Goal: Use online tool/utility: Utilize a website feature to perform a specific function

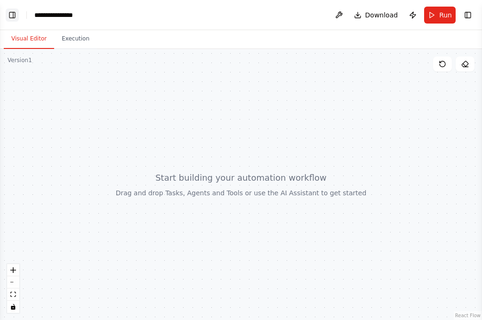
click at [12, 11] on button "Toggle Left Sidebar" at bounding box center [12, 14] width 13 height 13
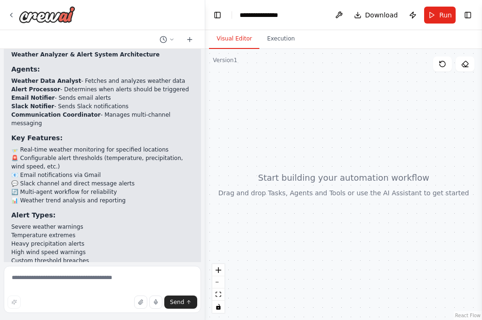
scroll to position [543, 0]
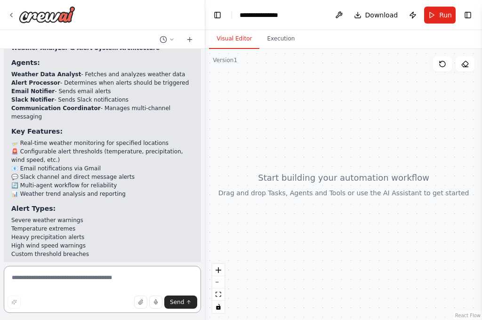
click at [54, 281] on textarea at bounding box center [102, 289] width 197 height 47
type textarea "**********"
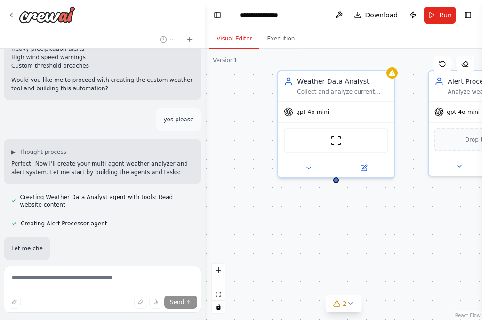
scroll to position [758, 0]
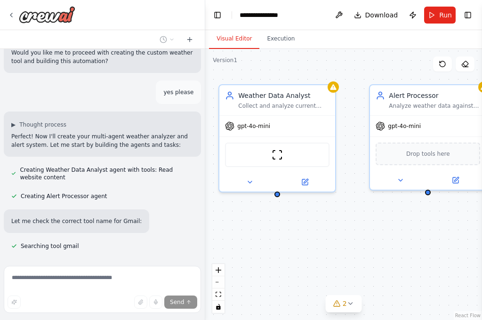
drag, startPoint x: 437, startPoint y: 253, endPoint x: 262, endPoint y: 241, distance: 175.5
click at [262, 241] on div "Weather Data Analyst Collect and analyze current weather data for {location}, m…" at bounding box center [343, 184] width 277 height 271
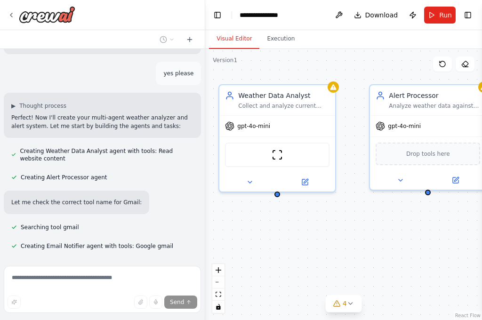
scroll to position [796, 0]
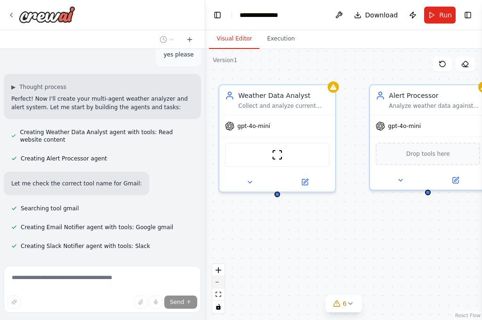
click at [218, 282] on icon "zoom out" at bounding box center [219, 282] width 6 height 1
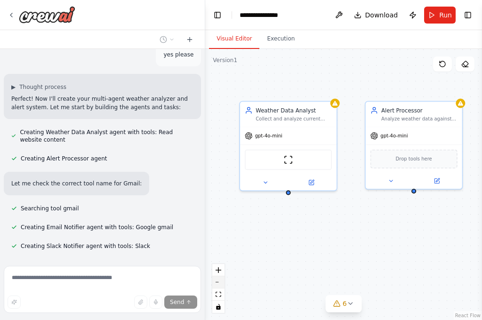
click at [218, 282] on icon "zoom out" at bounding box center [219, 282] width 6 height 1
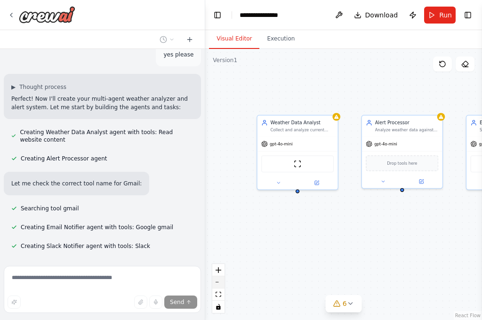
click at [218, 282] on icon "zoom out" at bounding box center [219, 282] width 6 height 1
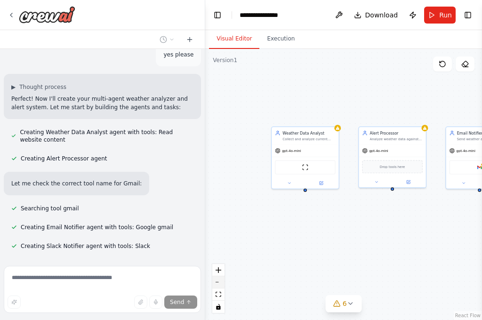
click at [218, 282] on icon "zoom out" at bounding box center [219, 282] width 6 height 1
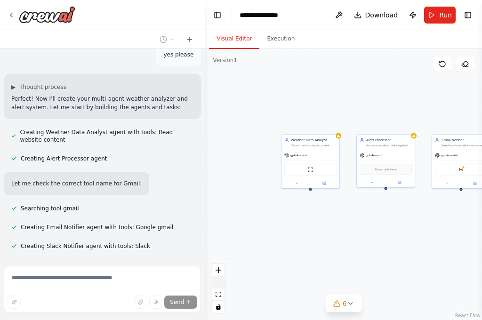
click at [218, 282] on div "React Flow controls" at bounding box center [218, 288] width 12 height 49
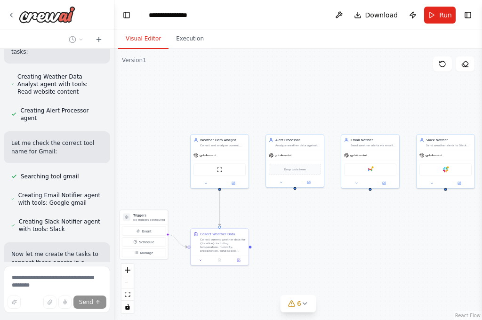
scroll to position [1228, 0]
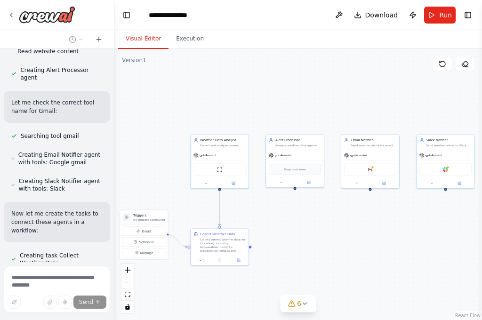
drag, startPoint x: 203, startPoint y: 191, endPoint x: 114, endPoint y: 187, distance: 88.6
click at [114, 187] on div "create a multi-agent weather analyzer and alert . alerts should be send to emai…" at bounding box center [241, 160] width 482 height 320
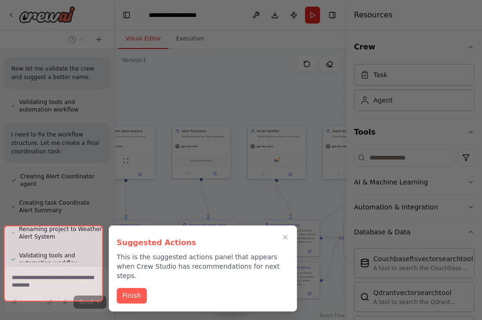
scroll to position [1549, 0]
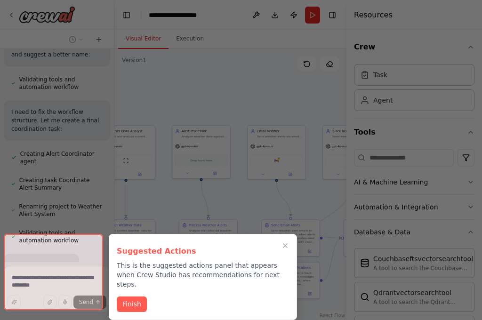
drag, startPoint x: 410, startPoint y: 104, endPoint x: 316, endPoint y: 95, distance: 94.1
click at [316, 95] on div "create a multi-agent weather analyzer and alert . alerts should be send to emai…" at bounding box center [241, 160] width 482 height 320
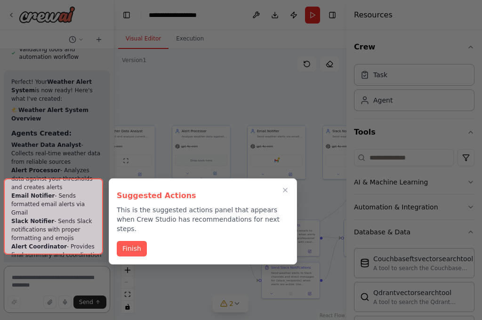
scroll to position [2183, 0]
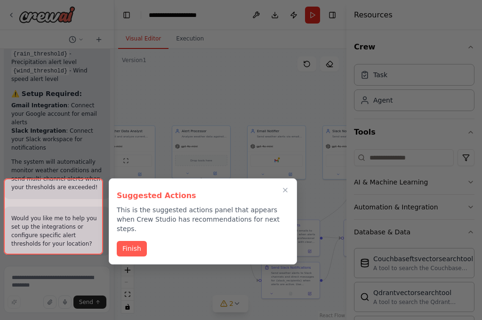
click at [54, 239] on div at bounding box center [53, 216] width 99 height 76
click at [132, 241] on button "Finish" at bounding box center [132, 248] width 30 height 16
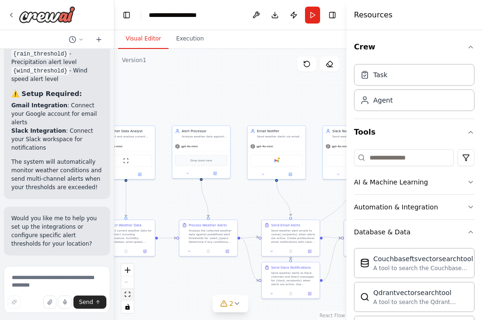
click at [131, 296] on button "fit view" at bounding box center [127, 295] width 12 height 12
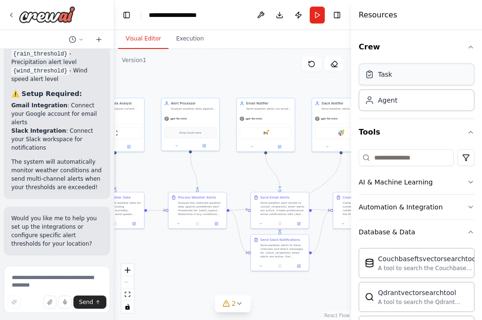
drag, startPoint x: 347, startPoint y: 65, endPoint x: 439, endPoint y: 70, distance: 92.0
click at [439, 70] on div "Resources Crew Task Agent Tools AI & Machine Learning Automation & Integration …" at bounding box center [416, 160] width 131 height 320
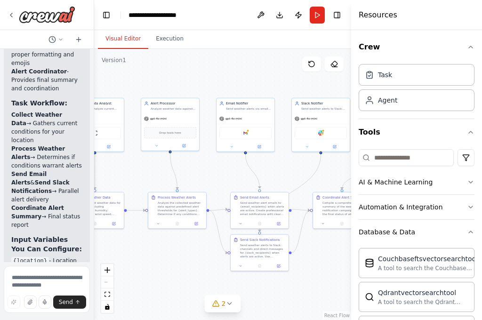
scroll to position [2526, 0]
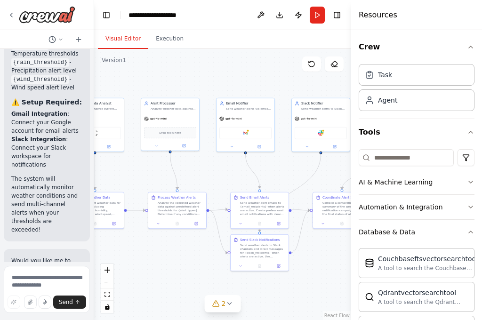
drag, startPoint x: 113, startPoint y: 86, endPoint x: 83, endPoint y: 88, distance: 30.2
click at [83, 88] on div "create a multi-agent weather analyzer and alert . alerts should be send to emai…" at bounding box center [47, 160] width 94 height 320
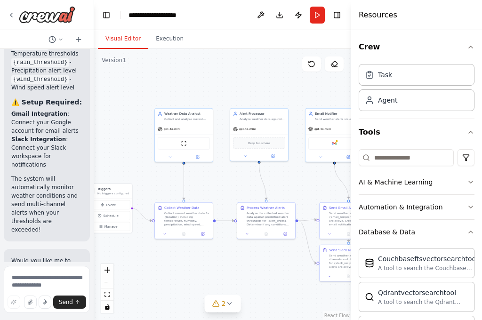
drag, startPoint x: 158, startPoint y: 257, endPoint x: 247, endPoint y: 267, distance: 89.6
click at [247, 267] on div ".deletable-edge-delete-btn { width: 20px; height: 20px; border: 0px solid #ffff…" at bounding box center [222, 184] width 257 height 271
click at [186, 115] on div "Weather Data Analyst Collect and analyze current weather data for {location}, m…" at bounding box center [187, 115] width 46 height 9
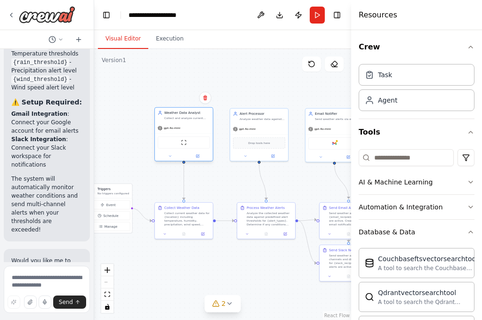
click at [186, 115] on div "Weather Data Analyst Collect and analyze current weather data for {location}, m…" at bounding box center [187, 115] width 46 height 9
drag, startPoint x: 186, startPoint y: 115, endPoint x: 174, endPoint y: 117, distance: 11.9
click at [174, 117] on div "Weather Data Analyst Collect and analyze current weather data for {location}, m…" at bounding box center [187, 115] width 46 height 9
click at [182, 117] on div "Collect and analyze current weather data for {location}, monitoring key metrics…" at bounding box center [187, 118] width 46 height 4
click at [199, 157] on icon at bounding box center [197, 156] width 3 height 3
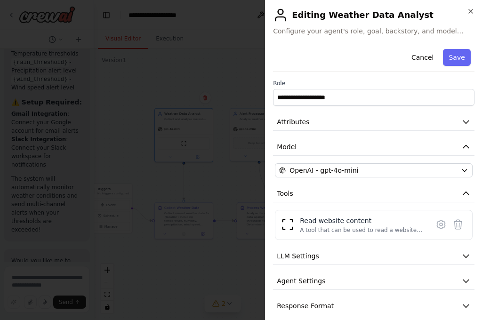
scroll to position [10, 0]
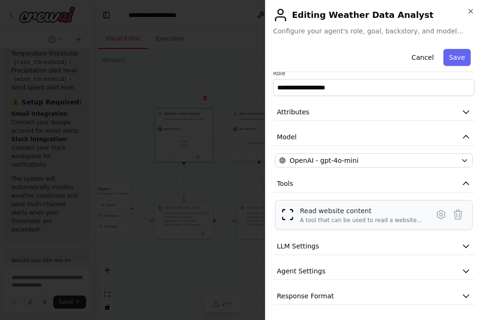
click at [371, 210] on div "Read website content" at bounding box center [361, 210] width 123 height 9
click at [311, 208] on div "Read website content" at bounding box center [361, 210] width 123 height 9
click at [358, 251] on button "LLM Settings" at bounding box center [374, 246] width 202 height 17
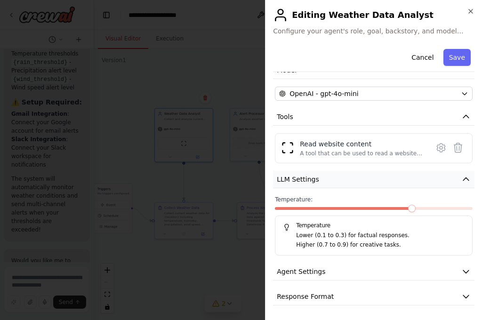
scroll to position [77, 0]
click at [461, 274] on icon "button" at bounding box center [465, 270] width 9 height 9
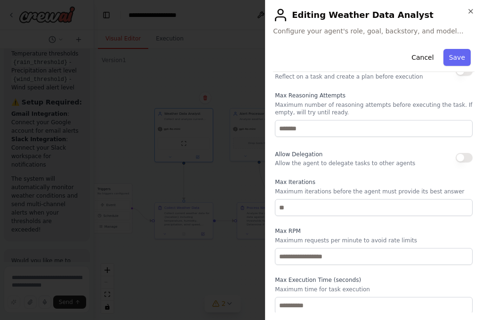
scroll to position [337, 0]
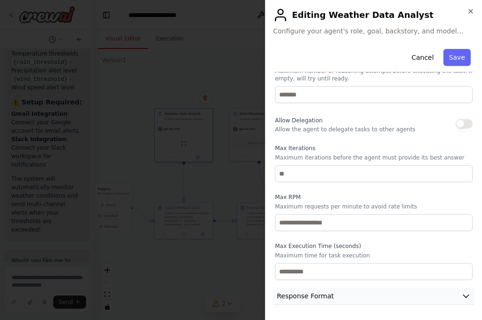
click at [453, 300] on button "Response Format" at bounding box center [374, 296] width 202 height 17
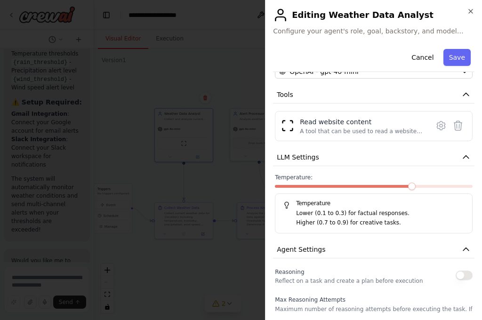
scroll to position [0, 0]
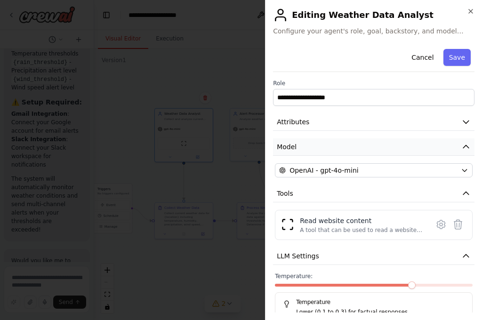
click at [461, 145] on icon "button" at bounding box center [465, 146] width 9 height 9
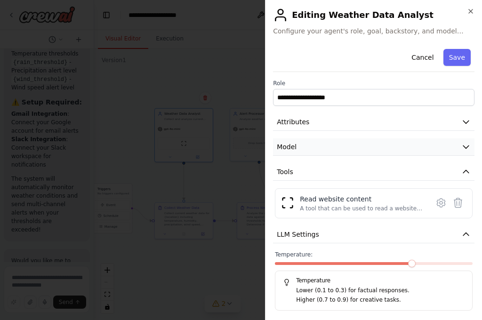
click at [461, 145] on icon "button" at bounding box center [465, 146] width 9 height 9
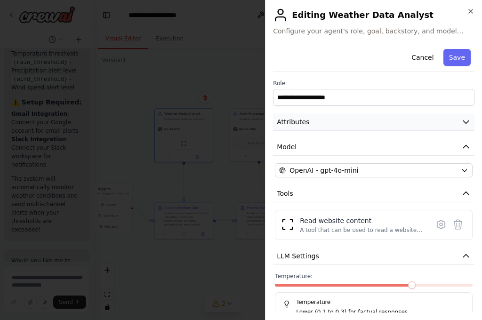
click at [461, 125] on icon "button" at bounding box center [465, 121] width 9 height 9
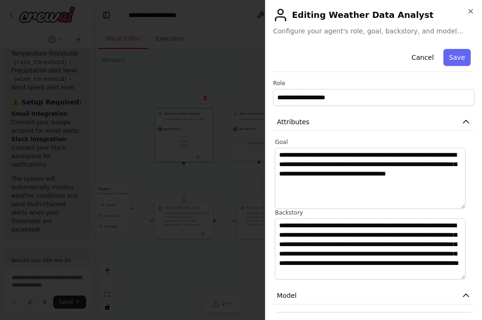
scroll to position [9, 0]
click at [413, 60] on button "Cancel" at bounding box center [422, 57] width 33 height 17
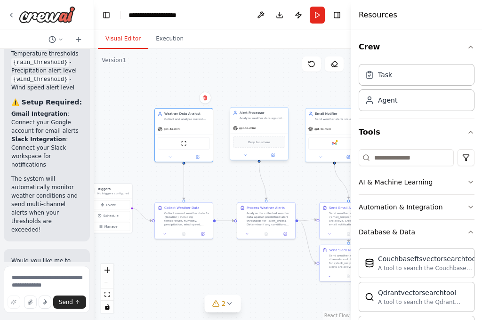
click at [262, 121] on div "Alert Processor Analyze weather data against predefined thresholds for {alert_t…" at bounding box center [259, 115] width 58 height 15
click at [245, 157] on icon at bounding box center [245, 155] width 4 height 4
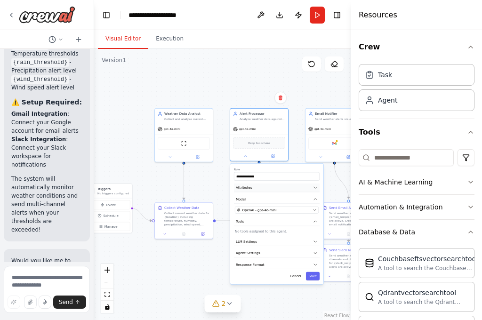
click at [315, 188] on icon "button" at bounding box center [315, 187] width 5 height 5
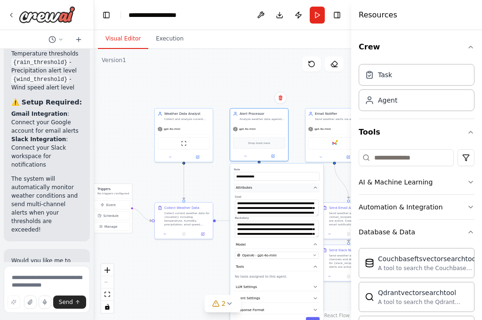
click at [314, 188] on icon "button" at bounding box center [315, 187] width 5 height 5
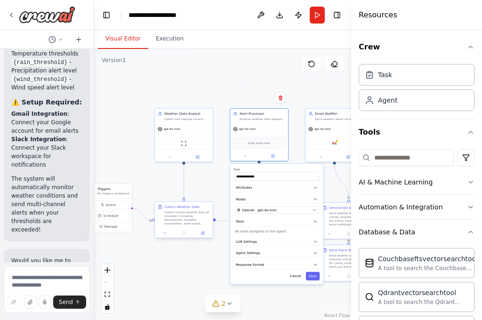
click at [166, 216] on div "Collect current weather data for {location} including temperature, humidity, pr…" at bounding box center [187, 217] width 46 height 15
click at [186, 213] on div "Collect current weather data for {location} including temperature, humidity, pr…" at bounding box center [187, 217] width 46 height 15
click at [205, 231] on button at bounding box center [203, 233] width 16 height 6
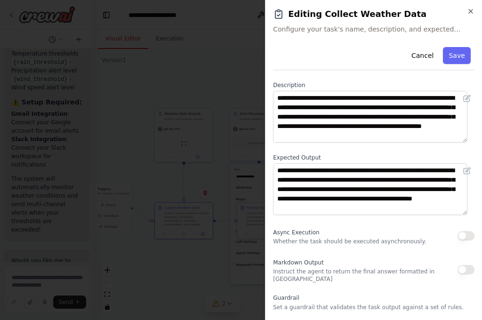
scroll to position [0, 0]
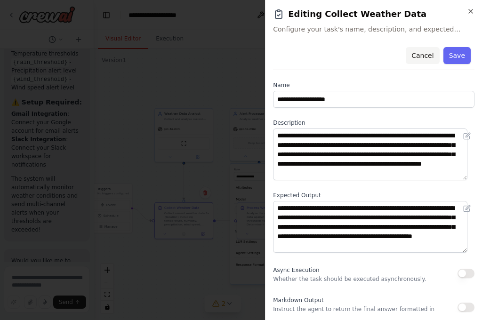
click at [410, 55] on button "Cancel" at bounding box center [422, 55] width 33 height 17
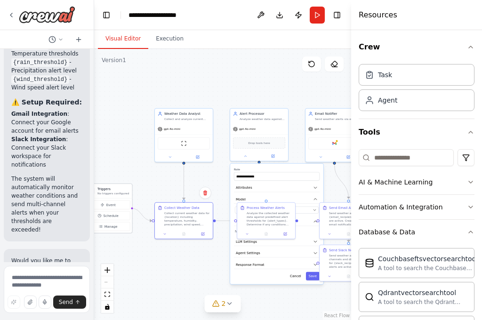
click at [109, 188] on h3 "Triggers" at bounding box center [113, 189] width 32 height 5
drag, startPoint x: 109, startPoint y: 188, endPoint x: 124, endPoint y: 163, distance: 28.9
click at [124, 163] on h3 "Triggers" at bounding box center [125, 165] width 32 height 5
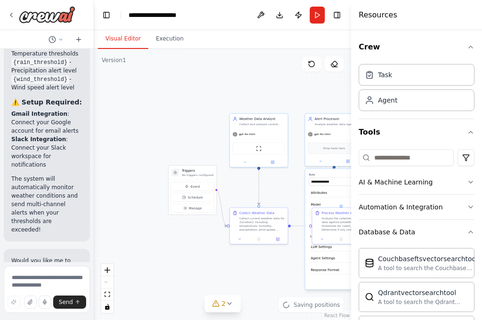
drag, startPoint x: 130, startPoint y: 252, endPoint x: 203, endPoint y: 258, distance: 73.2
click at [203, 258] on div ".deletable-edge-delete-btn { width: 20px; height: 20px; border: 0px solid #ffff…" at bounding box center [222, 184] width 257 height 271
drag, startPoint x: 188, startPoint y: 173, endPoint x: 165, endPoint y: 169, distance: 22.9
click at [165, 169] on div "Triggers No triggers configured" at bounding box center [175, 168] width 32 height 8
click at [165, 169] on p "No triggers configured" at bounding box center [175, 171] width 32 height 4
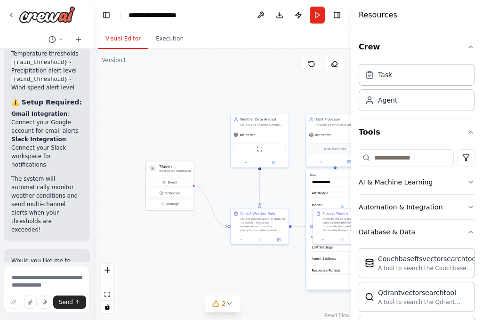
click at [174, 171] on p "No triggers configured" at bounding box center [175, 171] width 32 height 4
click at [180, 181] on button "Event" at bounding box center [170, 182] width 44 height 9
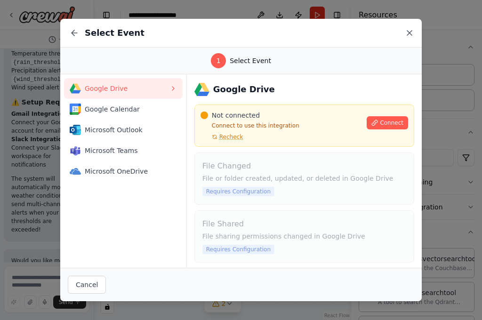
click at [411, 36] on icon at bounding box center [409, 32] width 9 height 9
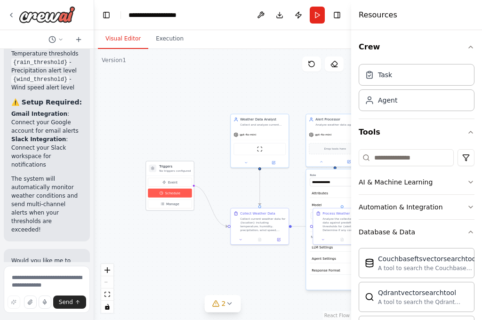
click at [170, 192] on span "Schedule" at bounding box center [172, 193] width 15 height 5
click at [170, 191] on span "Schedule" at bounding box center [172, 193] width 15 height 5
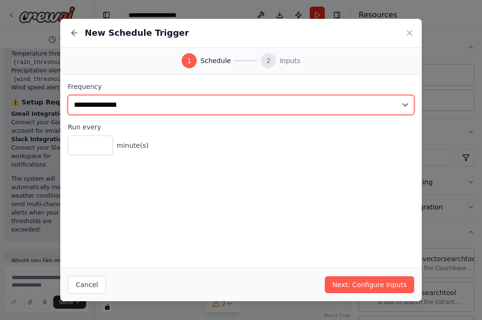
click at [403, 103] on select "**********" at bounding box center [241, 105] width 347 height 20
click at [68, 95] on select "**********" at bounding box center [241, 105] width 347 height 20
select select "*****"
click at [68, 95] on select "**********" at bounding box center [241, 105] width 347 height 20
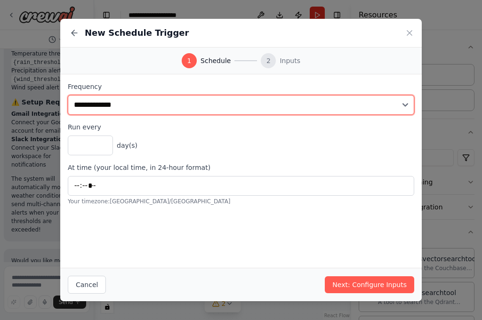
type input "*****"
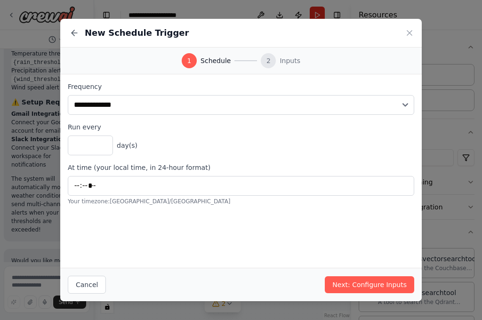
click at [409, 32] on icon at bounding box center [409, 32] width 9 height 9
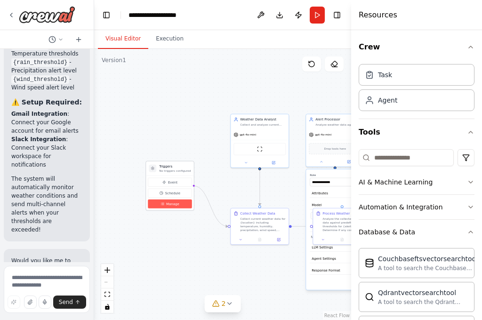
click at [174, 204] on span "Manage" at bounding box center [172, 204] width 13 height 5
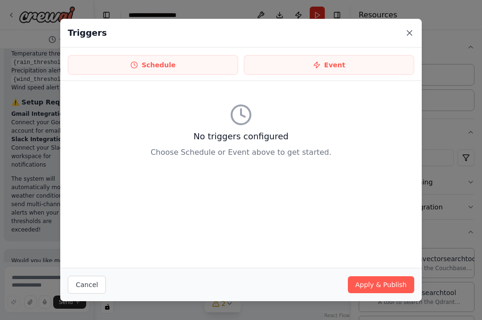
click at [412, 32] on icon at bounding box center [409, 32] width 9 height 9
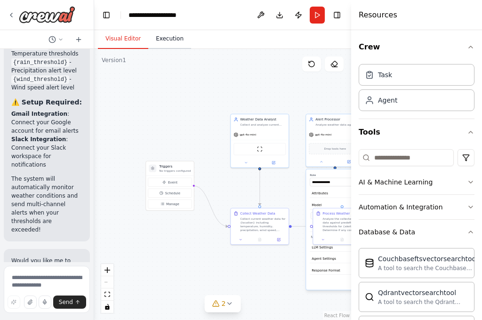
click at [160, 35] on button "Execution" at bounding box center [169, 39] width 43 height 20
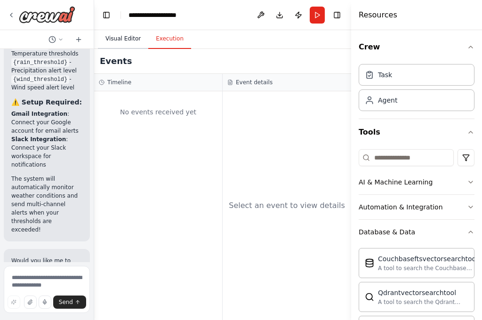
click at [125, 42] on button "Visual Editor" at bounding box center [123, 39] width 50 height 20
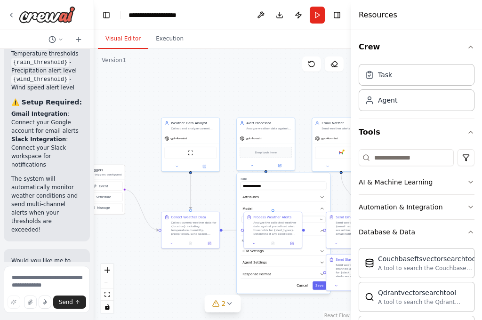
drag, startPoint x: 250, startPoint y: 83, endPoint x: 191, endPoint y: 83, distance: 58.9
click at [215, 85] on div ".deletable-edge-delete-btn { width: 20px; height: 20px; border: 0px solid #ffff…" at bounding box center [222, 184] width 257 height 271
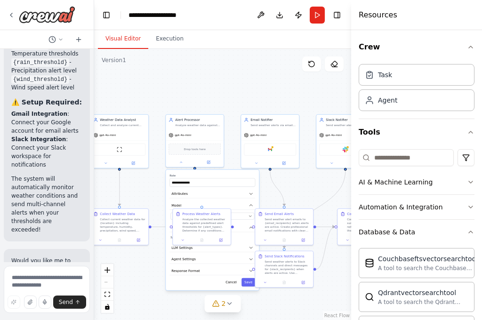
drag, startPoint x: 191, startPoint y: 83, endPoint x: 135, endPoint y: 81, distance: 56.5
click at [135, 81] on div ".deletable-edge-delete-btn { width: 20px; height: 20px; border: 0px solid #ffff…" at bounding box center [222, 184] width 257 height 271
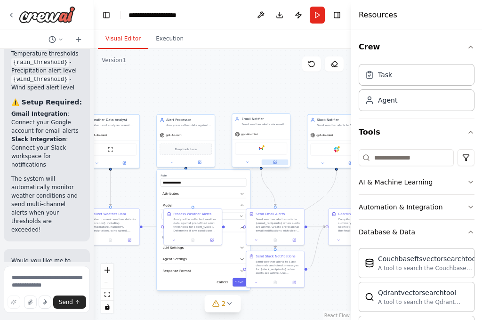
click at [274, 164] on icon at bounding box center [275, 162] width 3 height 3
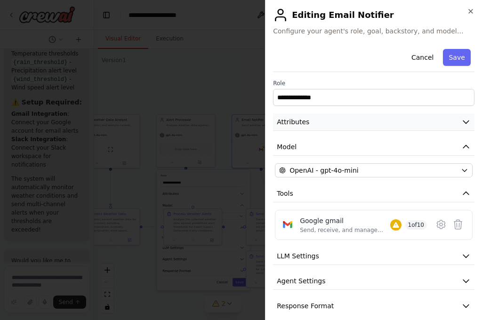
click at [463, 123] on icon "button" at bounding box center [466, 122] width 6 height 3
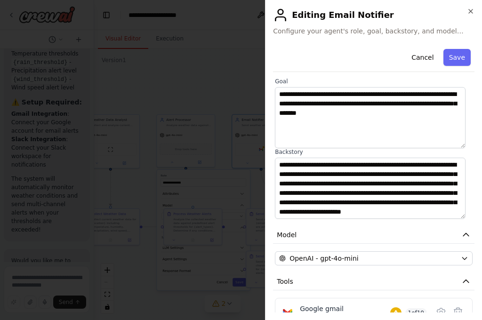
scroll to position [165, 0]
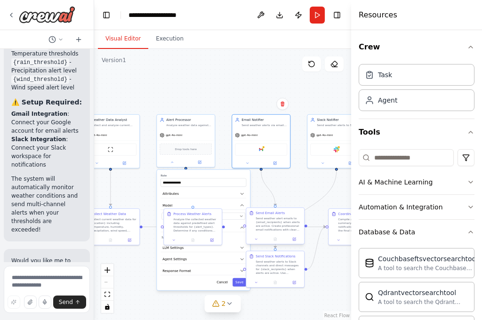
click at [275, 216] on div "Send Email Alerts Send weather alert emails to {email_recipients} when alerts a…" at bounding box center [279, 221] width 46 height 21
click at [297, 239] on button at bounding box center [294, 239] width 16 height 6
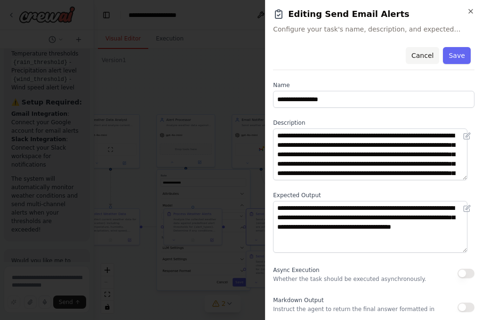
click at [421, 53] on button "Cancel" at bounding box center [422, 55] width 33 height 17
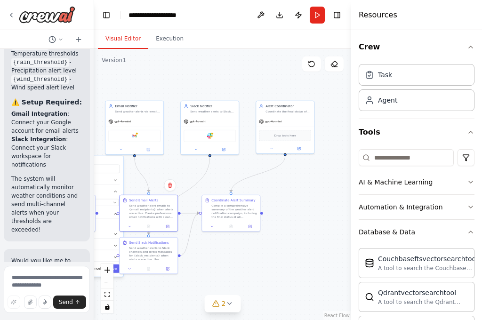
drag, startPoint x: 248, startPoint y: 79, endPoint x: 121, endPoint y: 65, distance: 127.4
click at [121, 65] on div ".deletable-edge-delete-btn { width: 20px; height: 20px; border: 0px solid #ffff…" at bounding box center [222, 184] width 257 height 271
click at [241, 209] on div "Compile a comprehensive summary of the weather alert notification campaign, inc…" at bounding box center [234, 210] width 46 height 15
click at [251, 224] on icon at bounding box center [251, 225] width 2 height 2
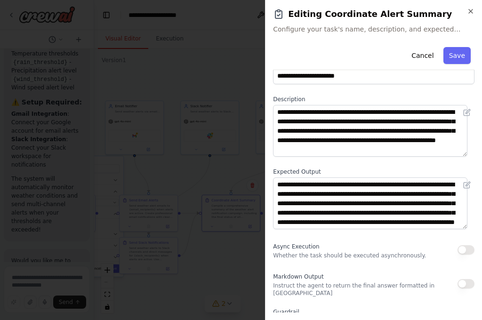
scroll to position [0, 0]
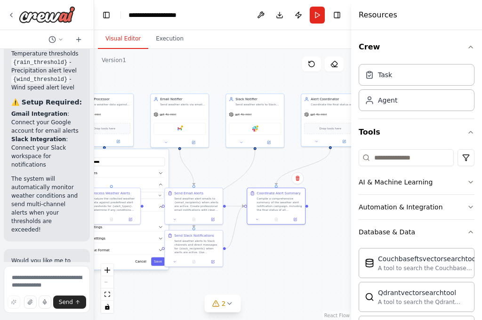
drag, startPoint x: 301, startPoint y: 218, endPoint x: 358, endPoint y: 216, distance: 56.5
click at [358, 216] on div "create a multi-agent weather analyzer and alert . alerts should be send to emai…" at bounding box center [241, 160] width 482 height 320
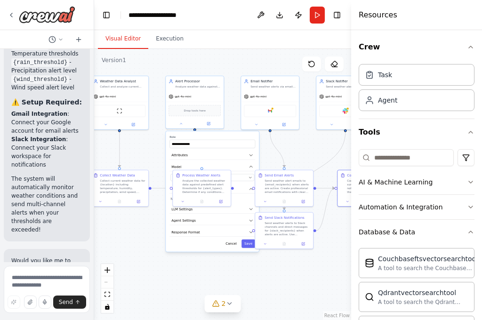
drag, startPoint x: 245, startPoint y: 266, endPoint x: 331, endPoint y: 242, distance: 88.7
click at [331, 242] on div ".deletable-edge-delete-btn { width: 20px; height: 20px; border: 0px solid #ffff…" at bounding box center [222, 184] width 257 height 271
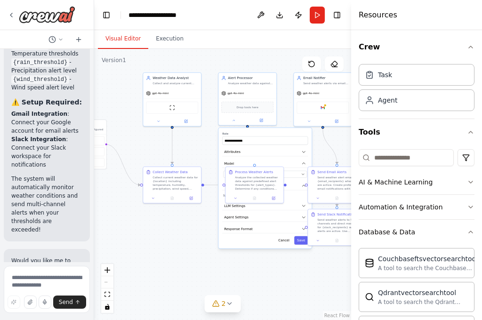
drag, startPoint x: 149, startPoint y: 239, endPoint x: 203, endPoint y: 237, distance: 54.2
click at [203, 237] on div ".deletable-edge-delete-btn { width: 20px; height: 20px; border: 0px solid #ffff…" at bounding box center [222, 184] width 257 height 271
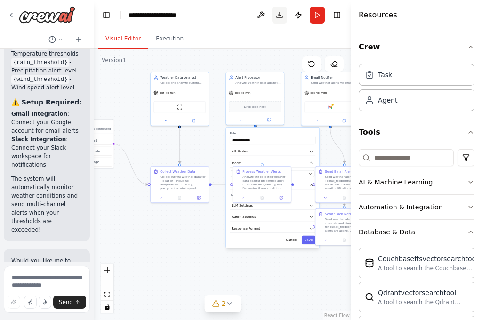
click at [281, 17] on button "Download" at bounding box center [279, 15] width 15 height 17
click at [240, 50] on div ".deletable-edge-delete-btn { width: 20px; height: 20px; border: 0px solid #ffff…" at bounding box center [222, 184] width 257 height 271
